Goal: Task Accomplishment & Management: Manage account settings

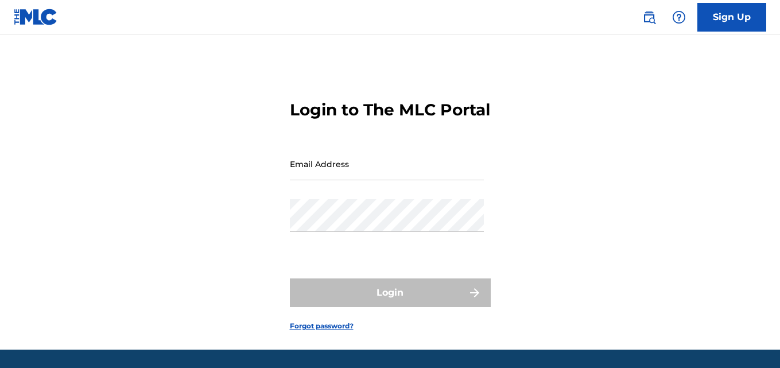
click at [417, 180] on input "Email Address" at bounding box center [387, 164] width 194 height 33
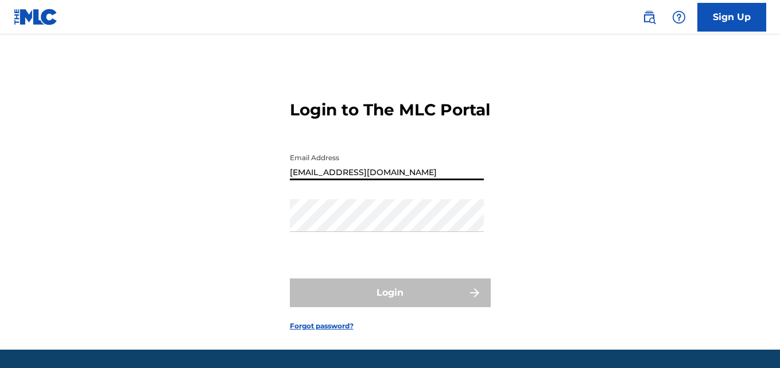
type input "[EMAIL_ADDRESS][DOMAIN_NAME]"
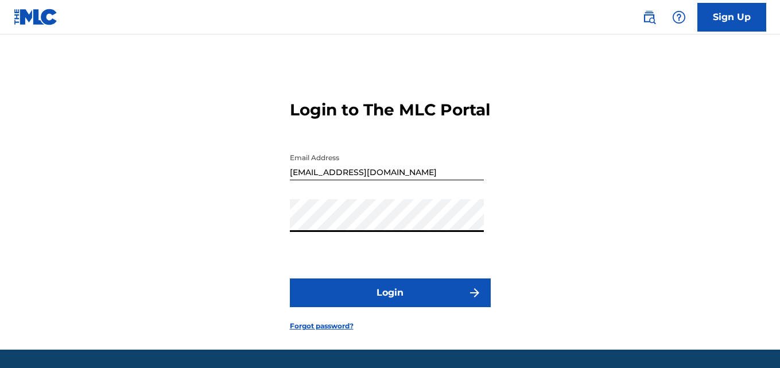
click at [387, 307] on button "Login" at bounding box center [390, 292] width 201 height 29
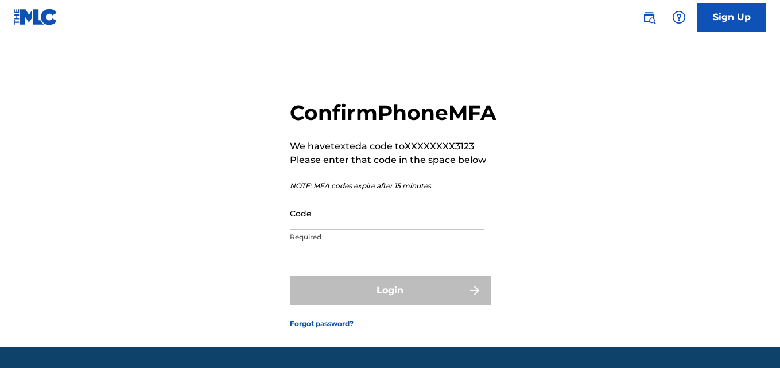
click at [356, 230] on input "Code" at bounding box center [387, 213] width 194 height 33
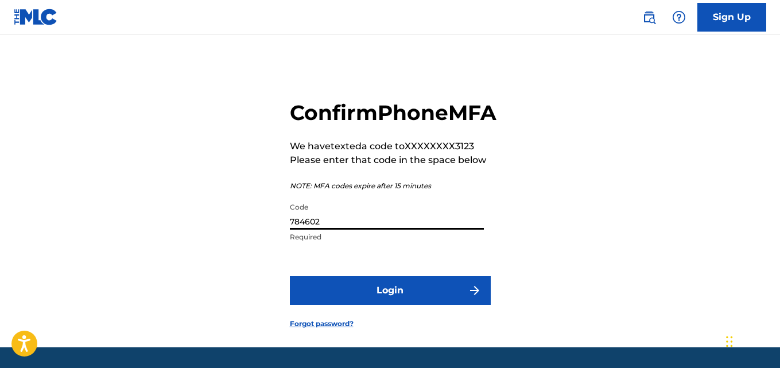
type input "784602"
click at [402, 305] on button "Login" at bounding box center [390, 290] width 201 height 29
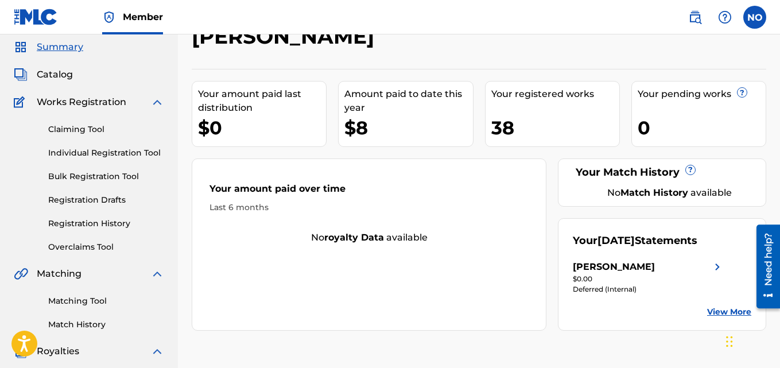
scroll to position [57, 0]
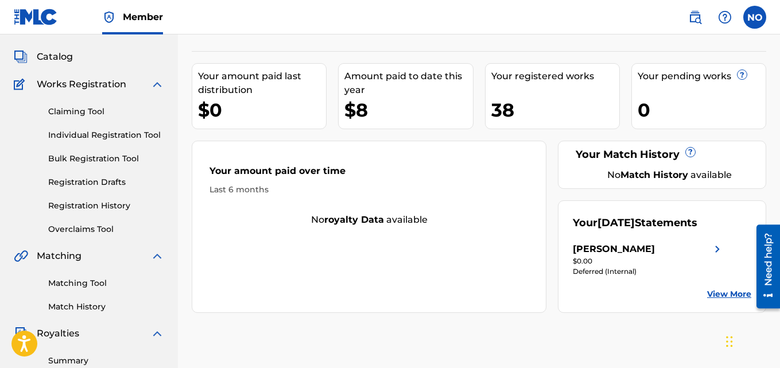
click at [736, 293] on link "View More" at bounding box center [729, 294] width 44 height 12
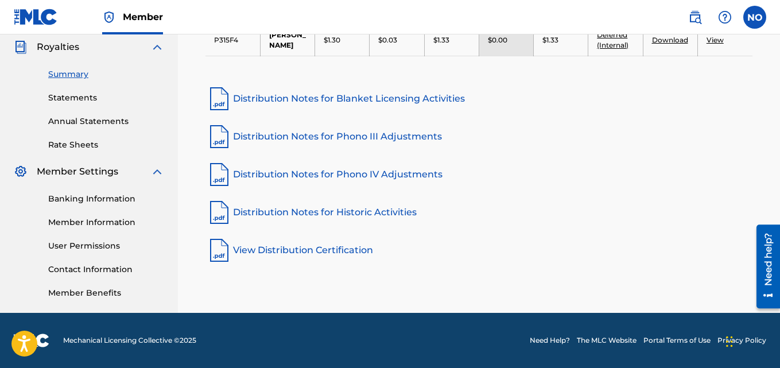
scroll to position [57, 0]
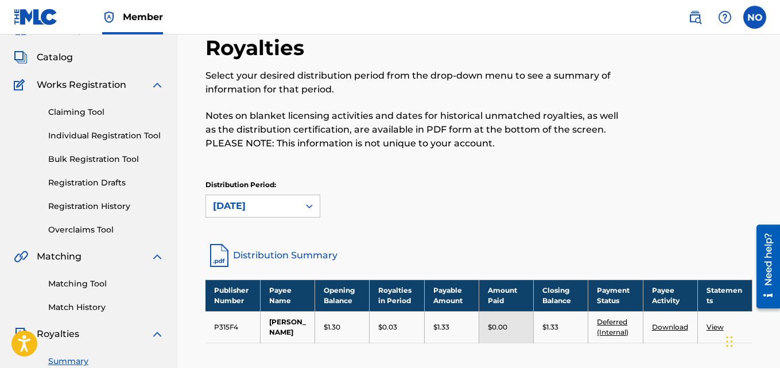
click at [754, 18] on label at bounding box center [754, 17] width 23 height 23
click at [755, 17] on input "NO [PERSON_NAME] [EMAIL_ADDRESS][DOMAIN_NAME] Notification Preferences Profile …" at bounding box center [755, 17] width 0 height 0
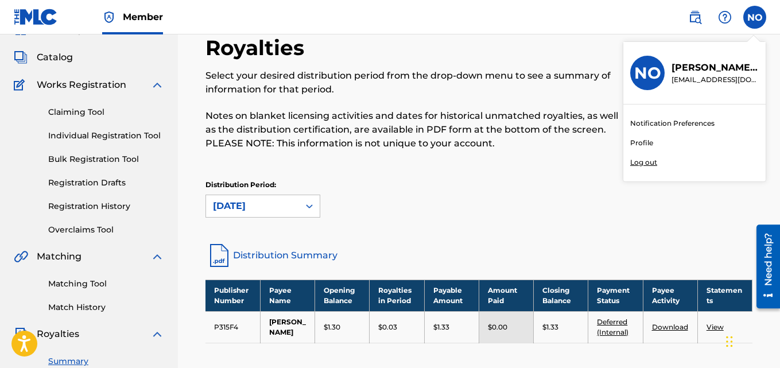
click at [645, 161] on p "Log out" at bounding box center [643, 162] width 27 height 10
click at [755, 17] on input "NO [PERSON_NAME] [EMAIL_ADDRESS][DOMAIN_NAME] Notification Preferences Profile …" at bounding box center [755, 17] width 0 height 0
